Goal: Find specific page/section: Find specific page/section

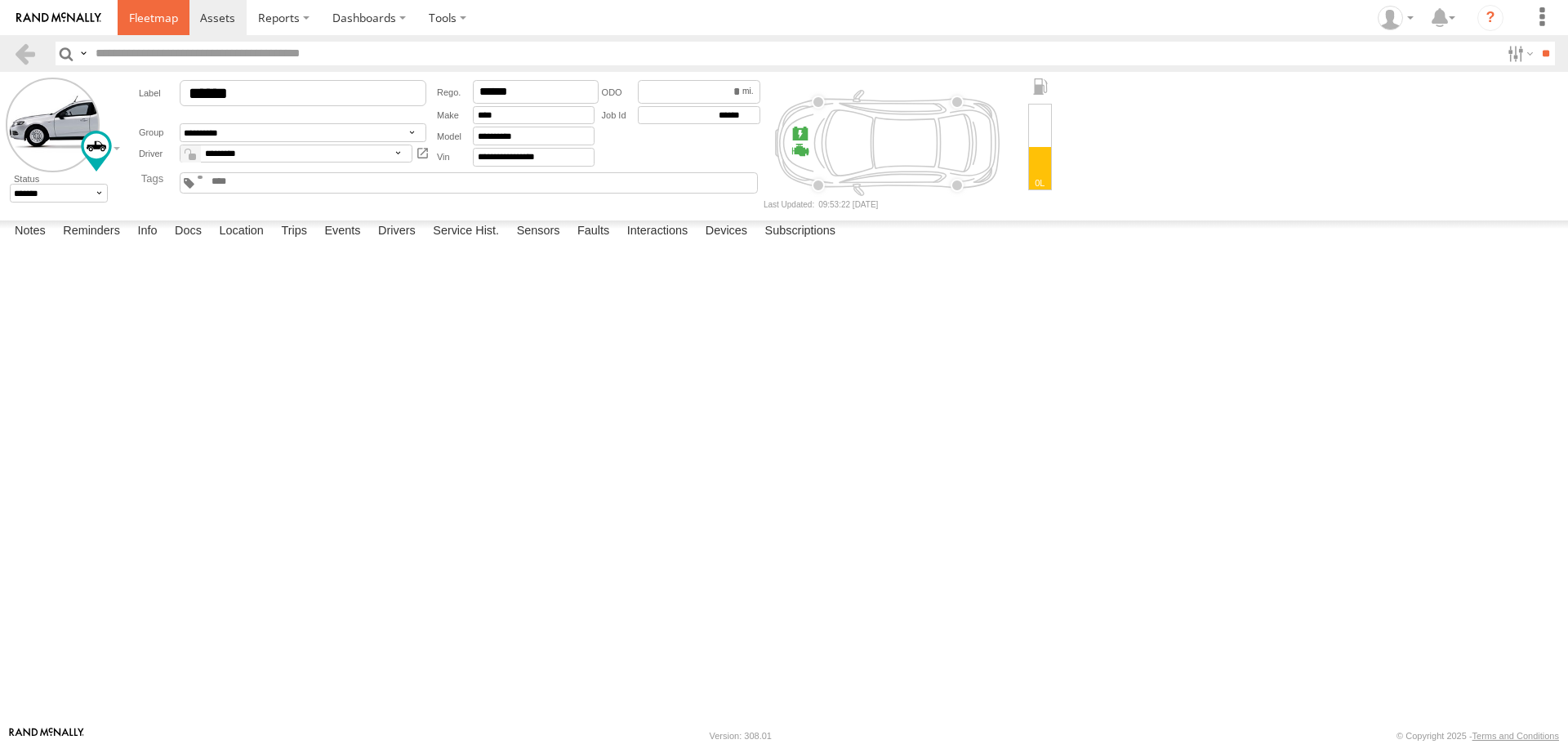
click at [157, 21] on span at bounding box center [153, 18] width 49 height 16
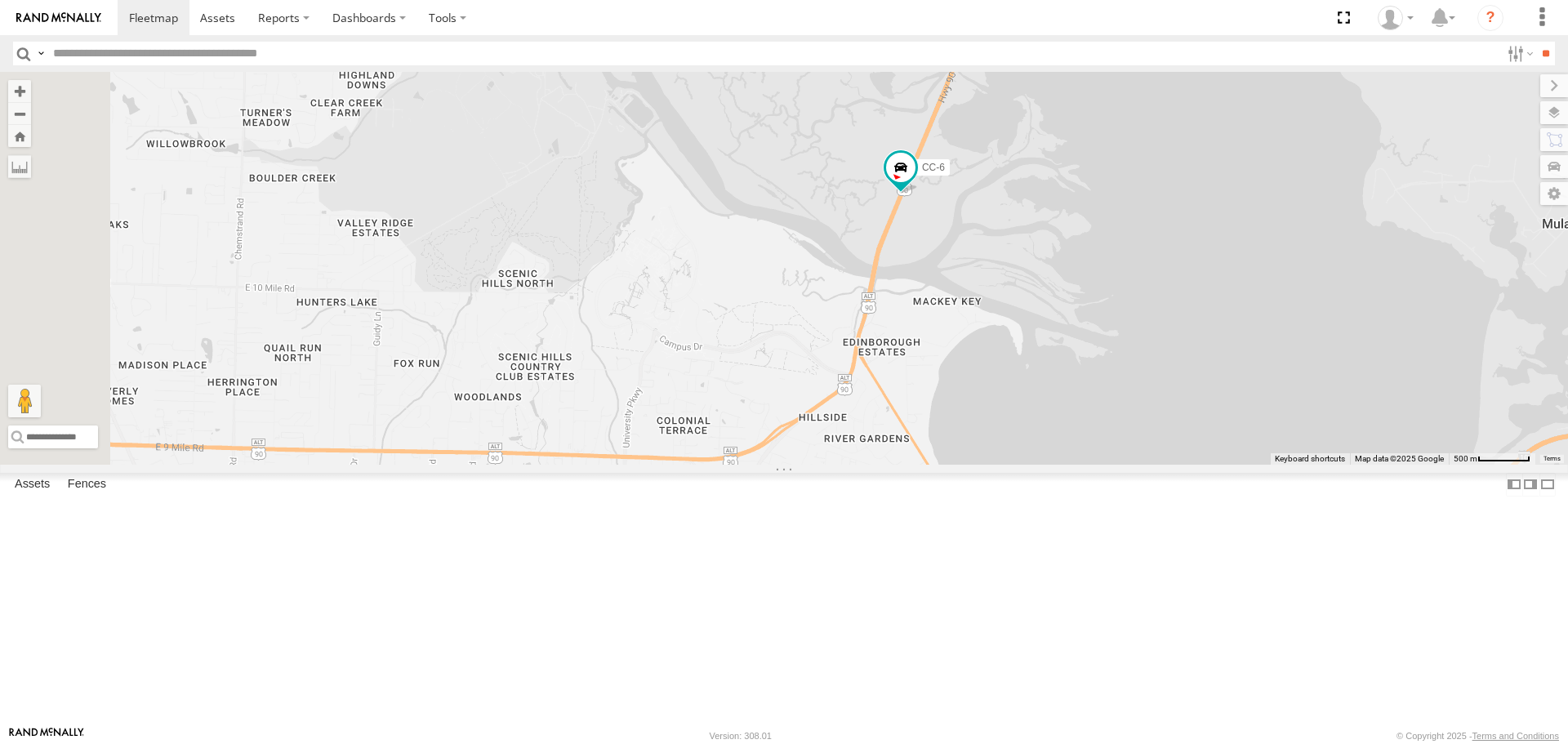
drag, startPoint x: 1165, startPoint y: 269, endPoint x: 1170, endPoint y: 373, distance: 104.1
click at [1170, 373] on div "[PERSON_NAME] S-40 BOOM LIFT CC-6 F-550 CC-8 (GERMAN) CAR HAULER TRAILER" at bounding box center [784, 268] width 1568 height 392
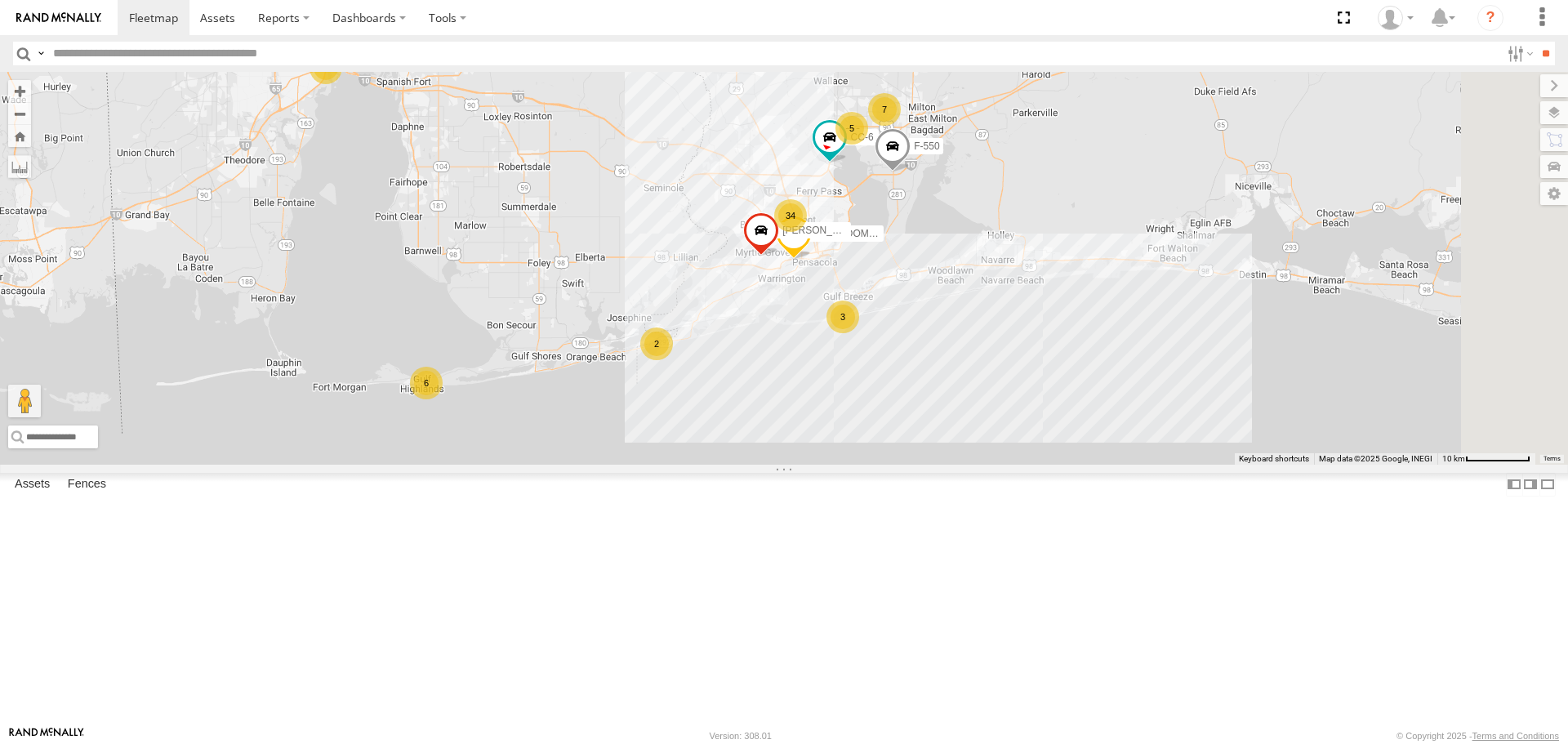
drag, startPoint x: 1176, startPoint y: 508, endPoint x: 1059, endPoint y: 365, distance: 184.8
click at [1059, 365] on div "[PERSON_NAME] S-40 BOOM LIFT CC-6 F-550 CC-8 (GERMAN) 34 6 6 7 3 5 2" at bounding box center [784, 268] width 1568 height 392
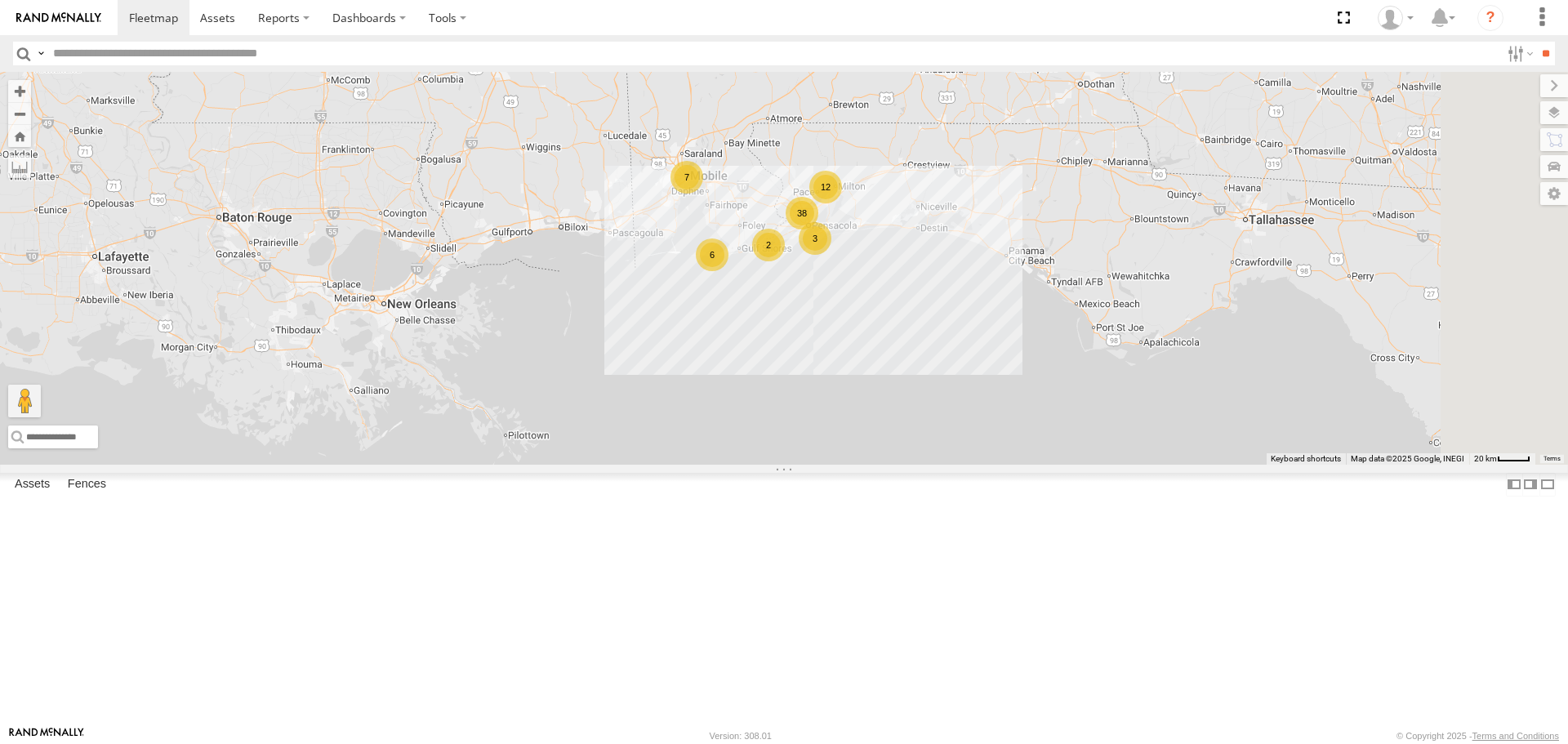
drag, startPoint x: 1131, startPoint y: 394, endPoint x: 1047, endPoint y: 306, distance: 121.7
click at [1047, 306] on div "38 7 6 12 3 2" at bounding box center [784, 268] width 1568 height 392
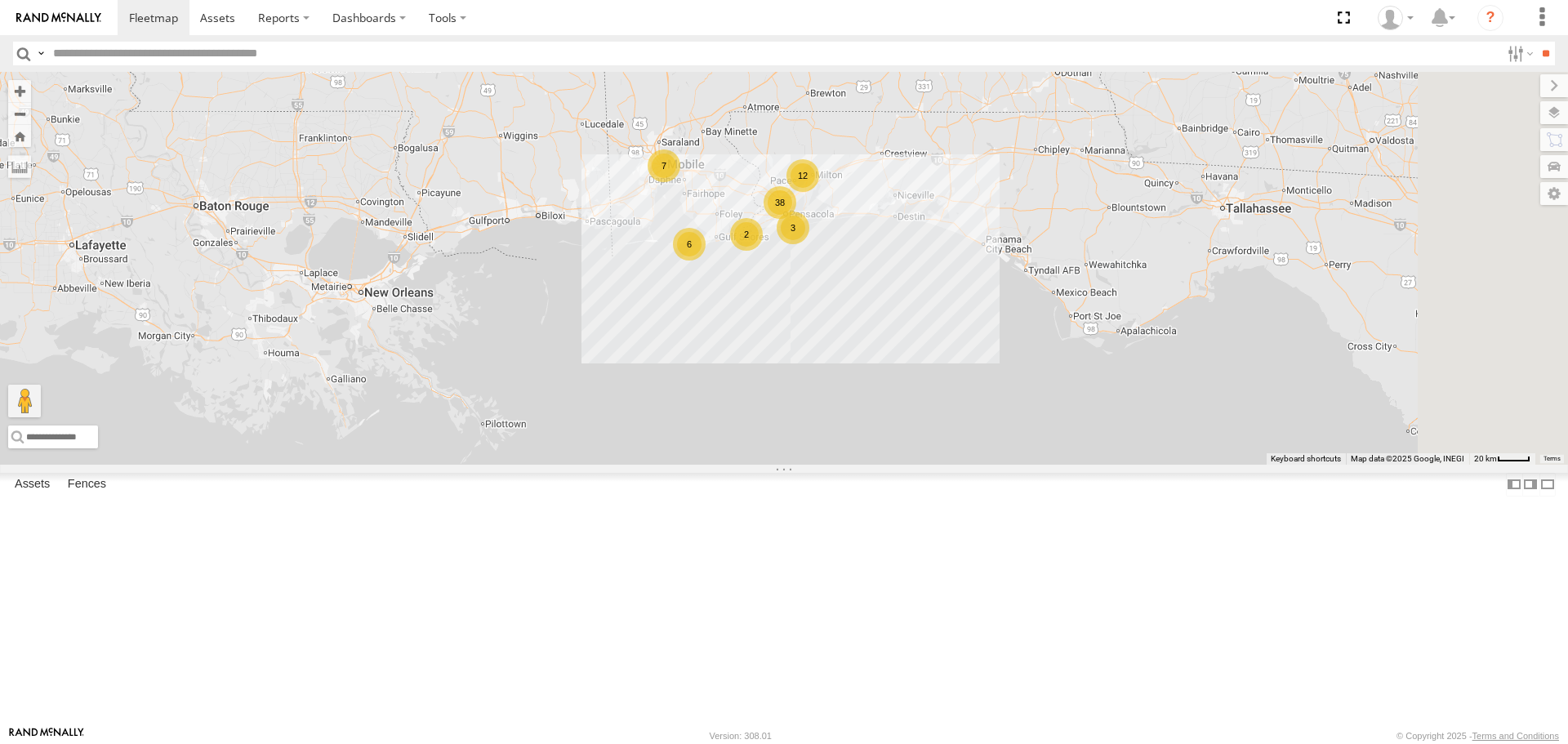
scroll to position [81, 0]
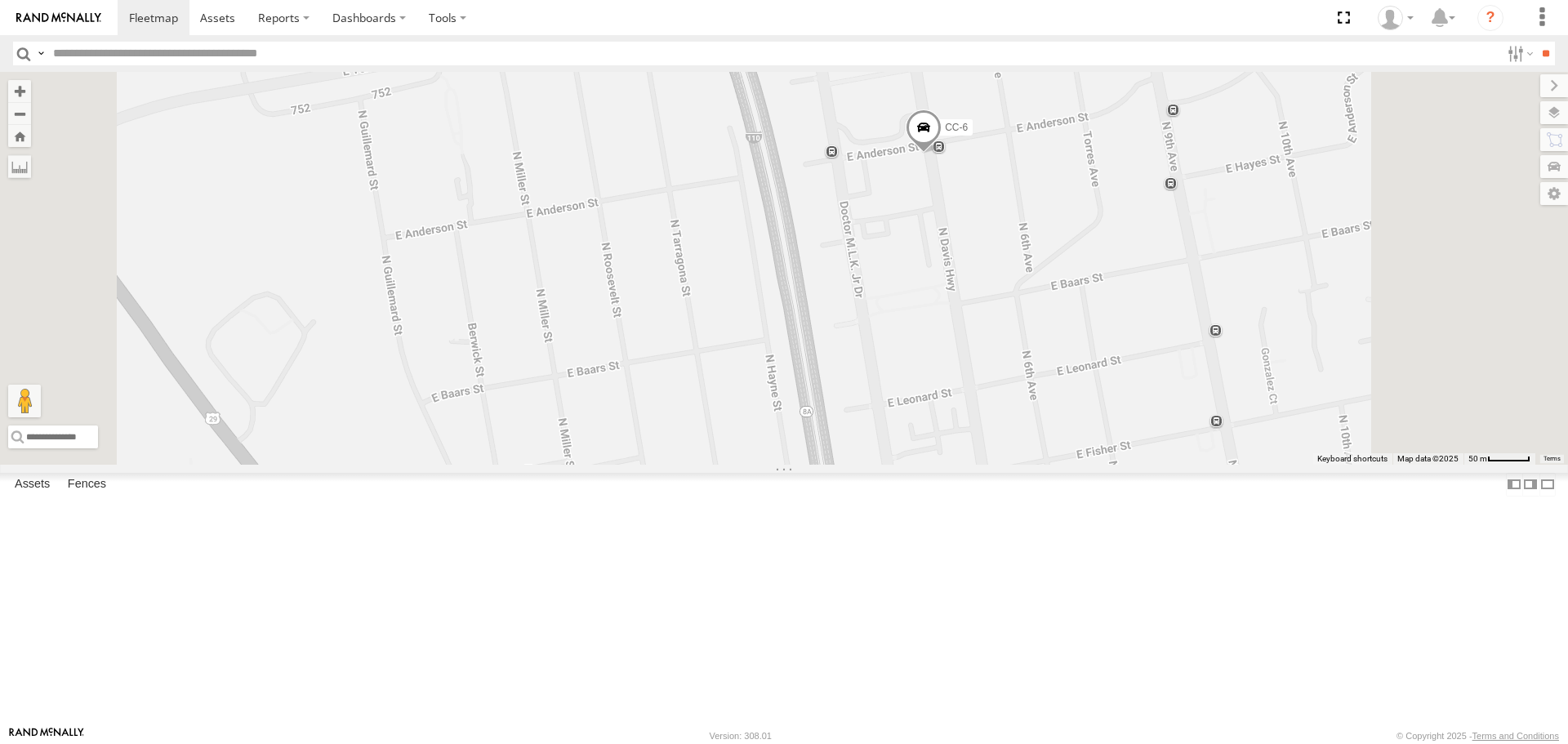
click at [942, 153] on span at bounding box center [923, 132] width 36 height 44
click at [993, 463] on div "[PERSON_NAME] S-40 BOOM LIFT CC-6 CC-8 (GERMAN) CS-3 CC-6 All Assets E [PERSON_…" at bounding box center [784, 268] width 1568 height 392
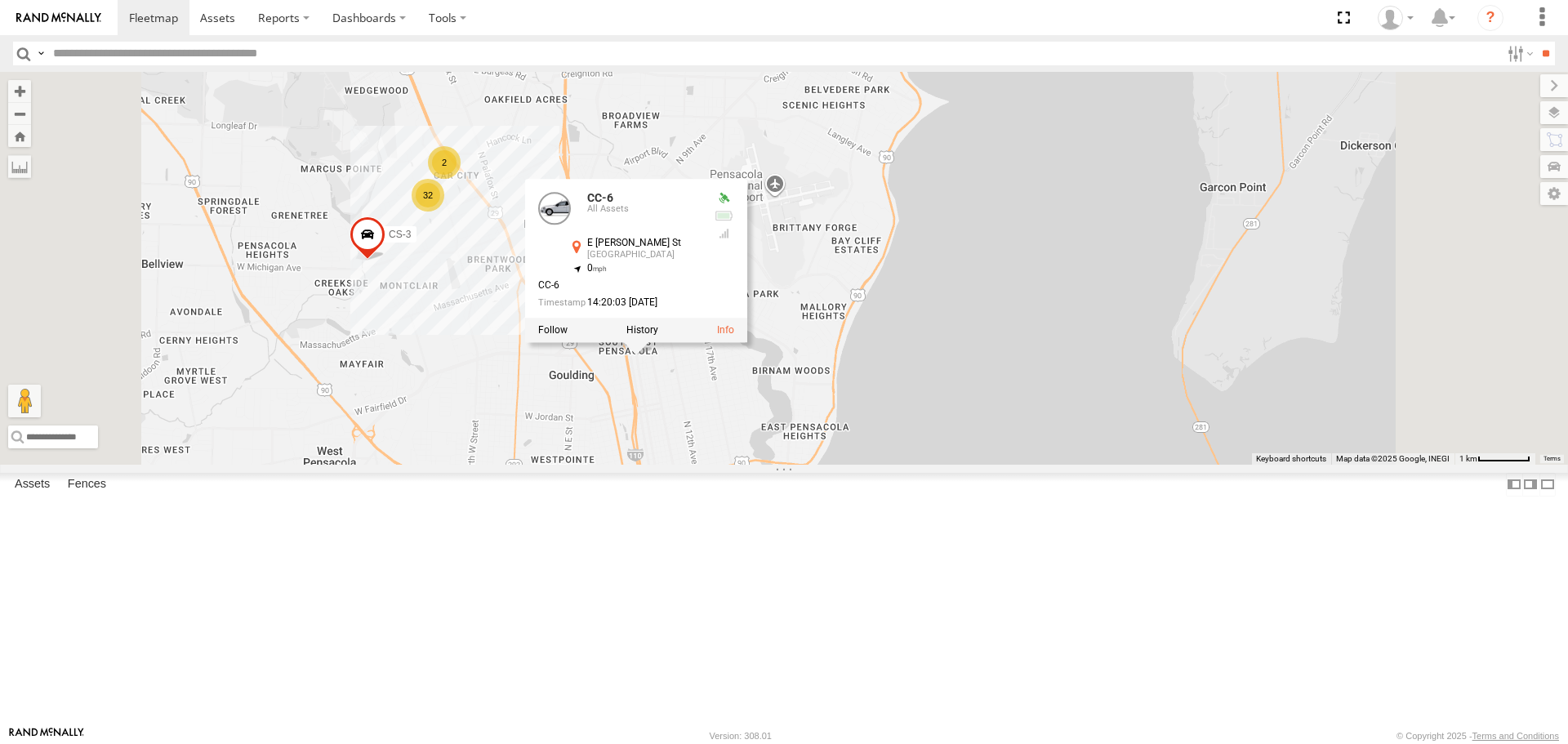
drag, startPoint x: 620, startPoint y: 498, endPoint x: 1252, endPoint y: 588, distance: 638.4
drag, startPoint x: 1252, startPoint y: 588, endPoint x: 1129, endPoint y: 597, distance: 123.3
click at [1129, 463] on div "[PERSON_NAME] S-40 BOOM LIFT CC-6 CC-8 (GERMAN) CS-3 CC-6 All Assets E [PERSON_…" at bounding box center [784, 268] width 1568 height 392
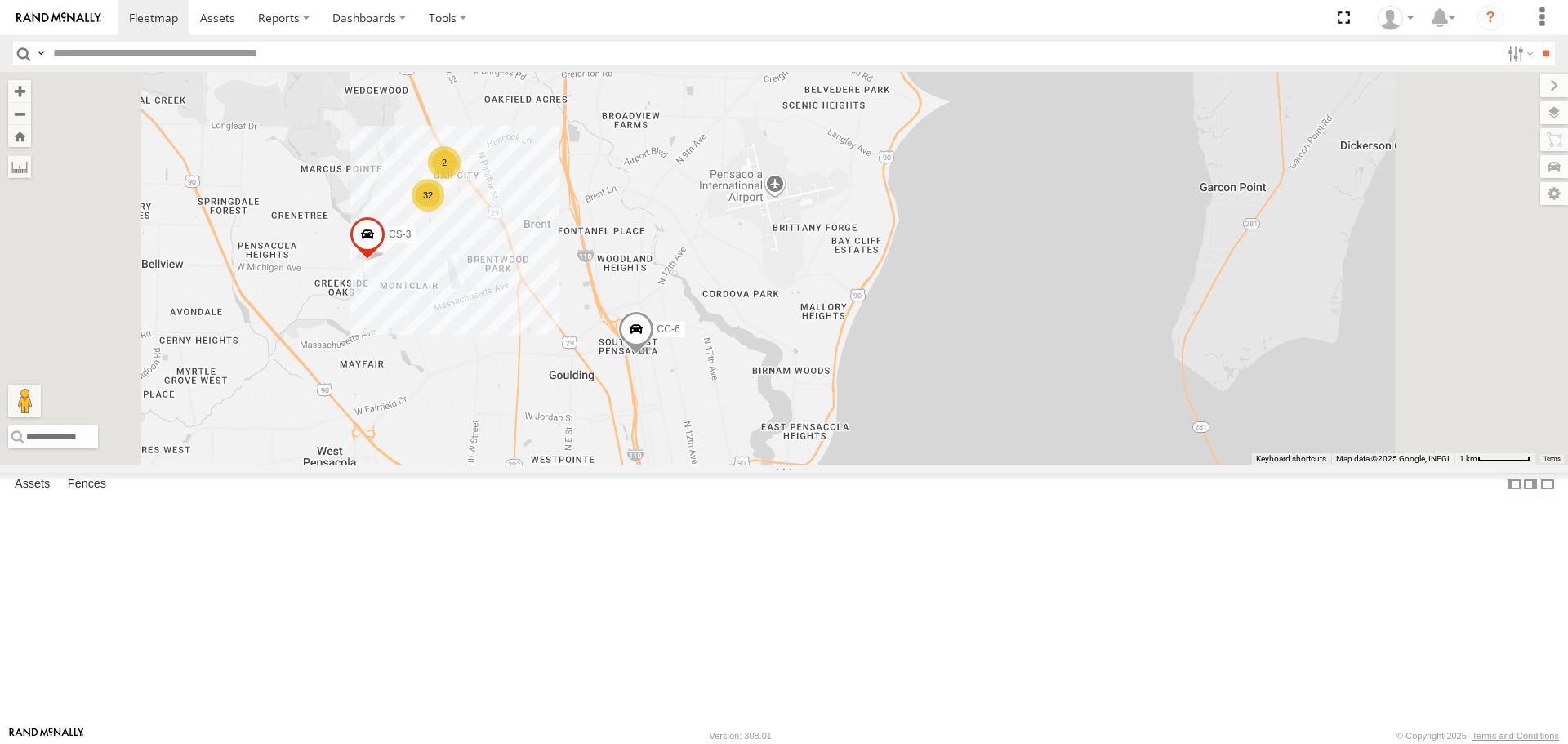
scroll to position [0, 0]
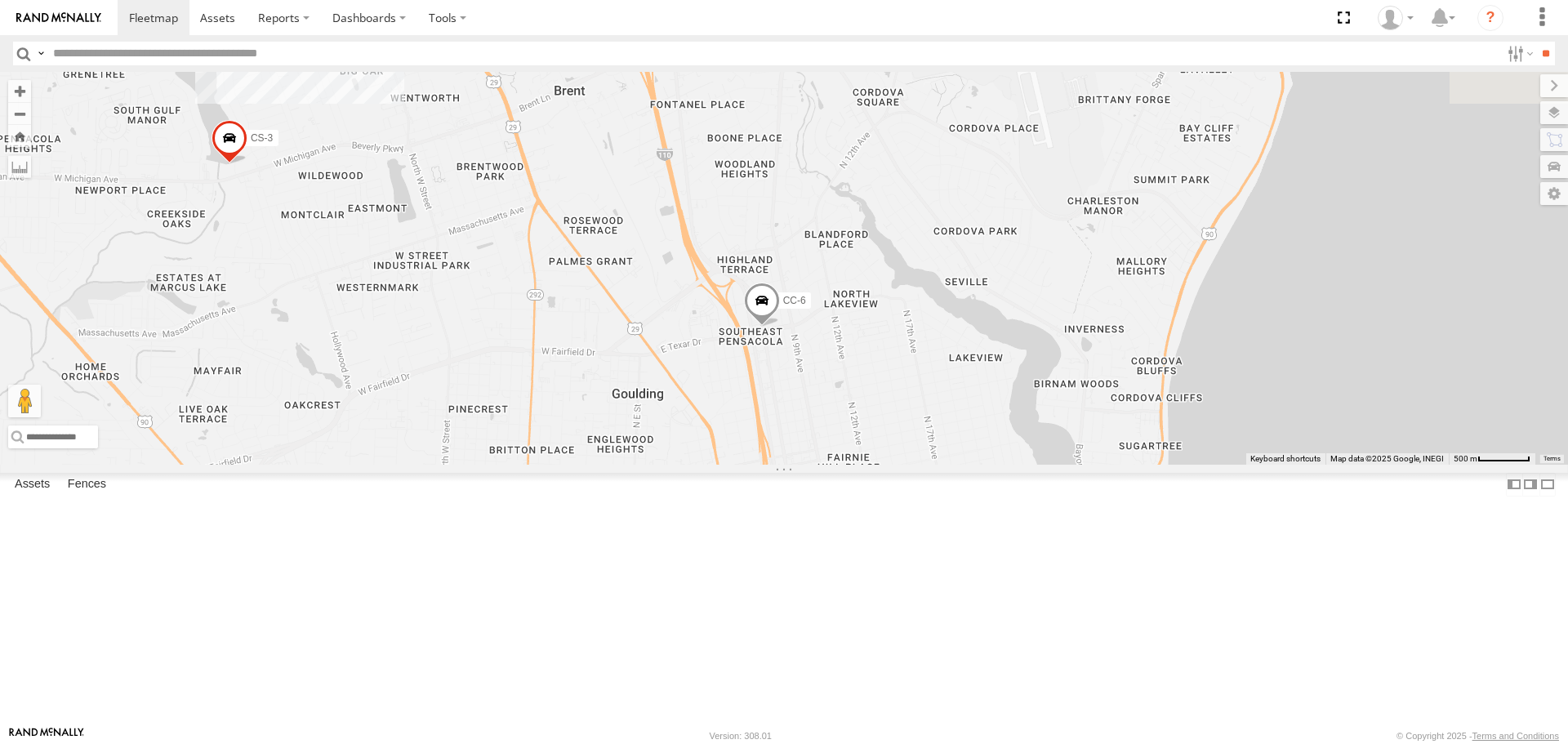
drag, startPoint x: 724, startPoint y: 163, endPoint x: 835, endPoint y: 582, distance: 433.5
click at [835, 463] on div "[PERSON_NAME] S-40 BOOM LIFT CC-6 CAR HAULER TRAILER CS-3" at bounding box center [784, 268] width 1568 height 392
